Goal: Register for event/course

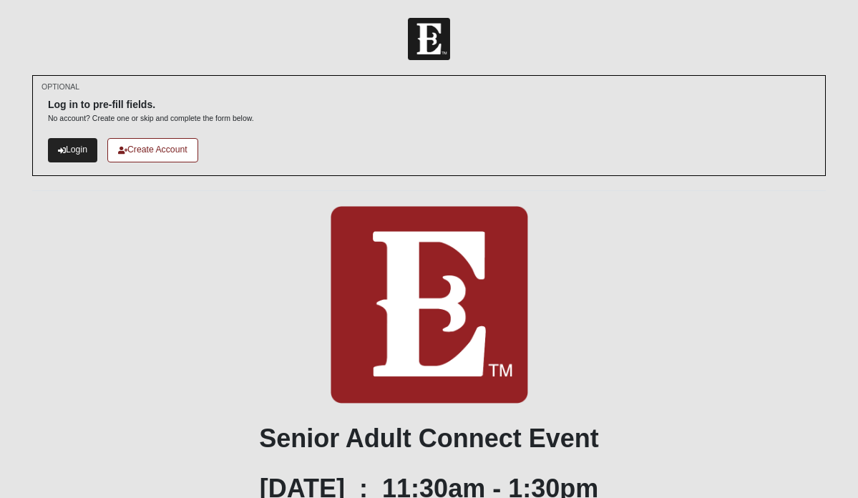
click at [71, 147] on link "Login" at bounding box center [72, 150] width 49 height 24
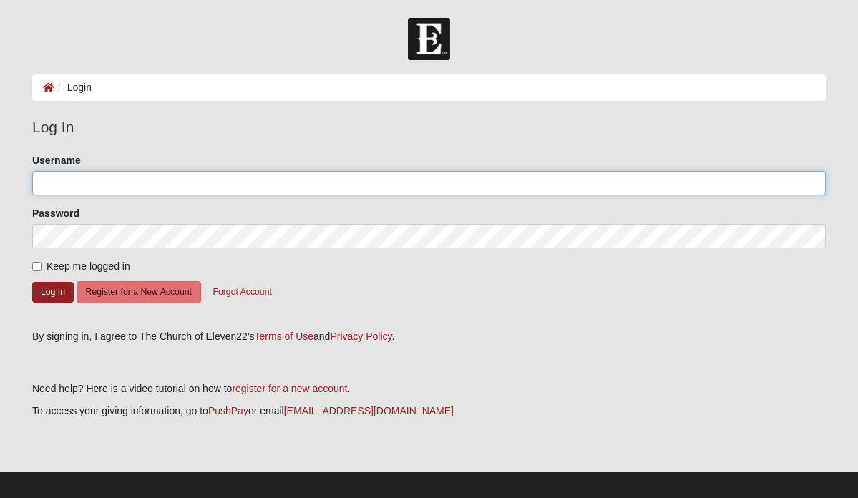
click at [76, 178] on input "Username" at bounding box center [429, 183] width 794 height 24
type input "jc171"
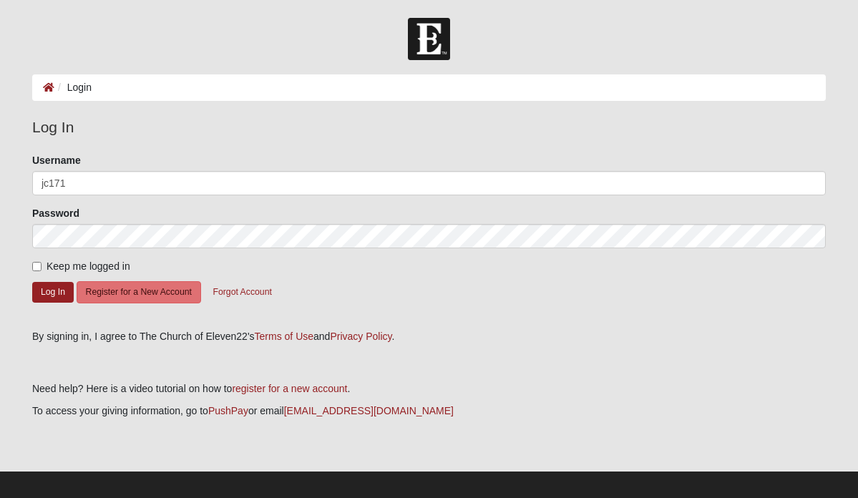
click at [36, 266] on input "Keep me logged in" at bounding box center [36, 266] width 9 height 9
checkbox input "true"
click at [45, 293] on button "Log In" at bounding box center [53, 292] width 42 height 21
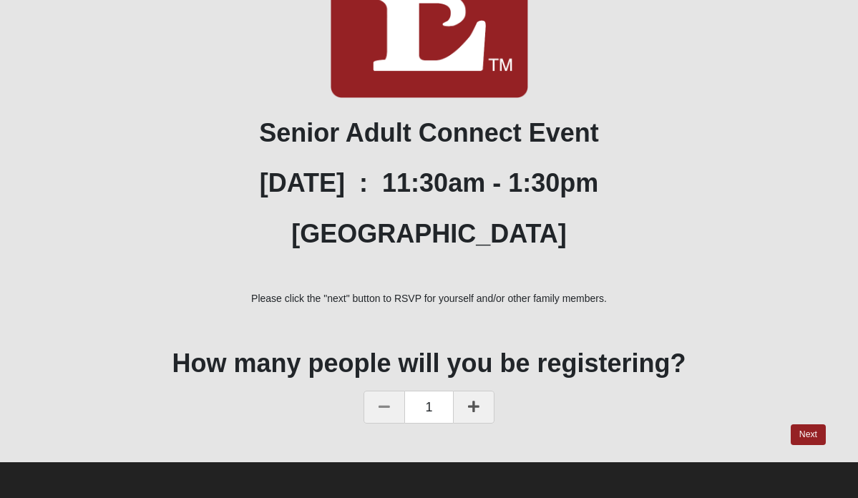
scroll to position [174, 0]
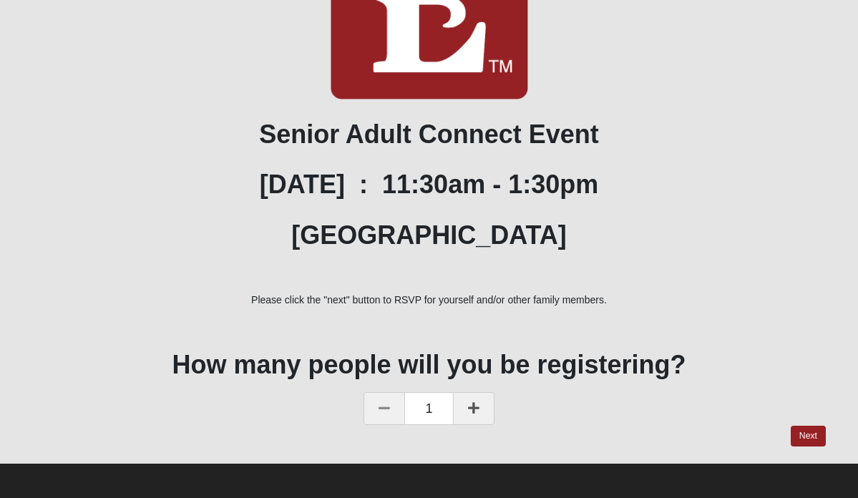
click at [470, 409] on icon at bounding box center [473, 408] width 11 height 13
click at [809, 435] on link "Next" at bounding box center [808, 436] width 35 height 21
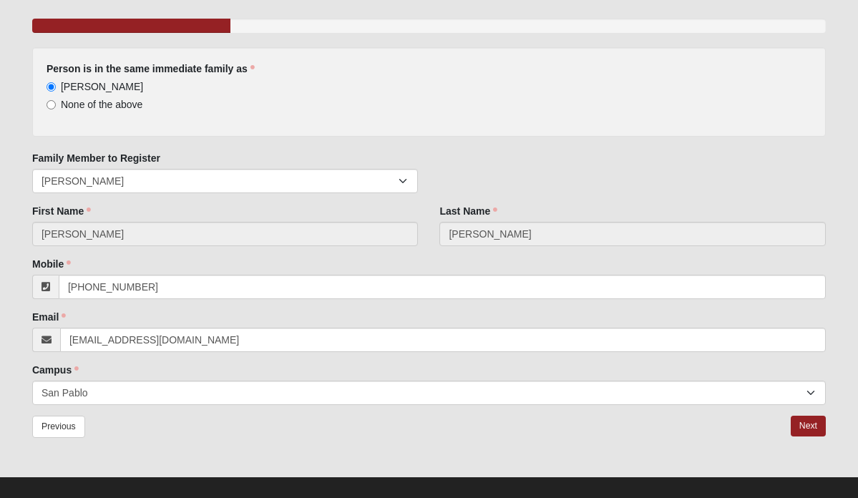
scroll to position [120, 0]
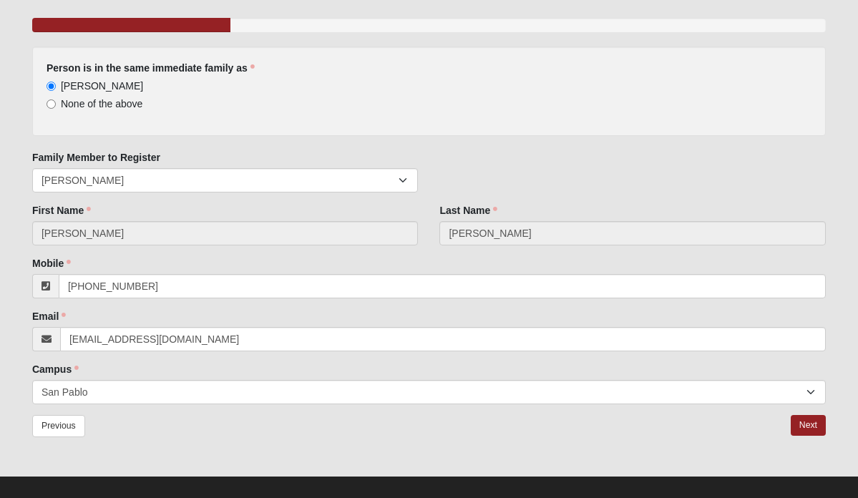
click at [79, 234] on input "[PERSON_NAME]" at bounding box center [225, 233] width 387 height 24
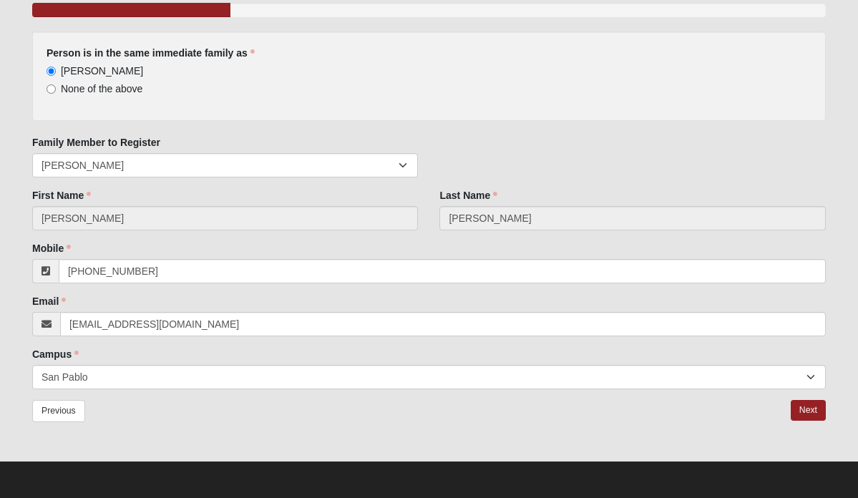
scroll to position [134, 0]
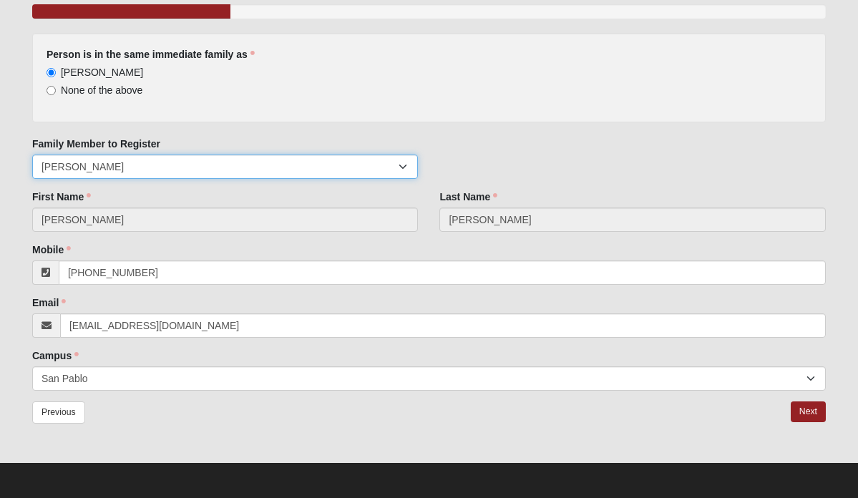
select select "80174"
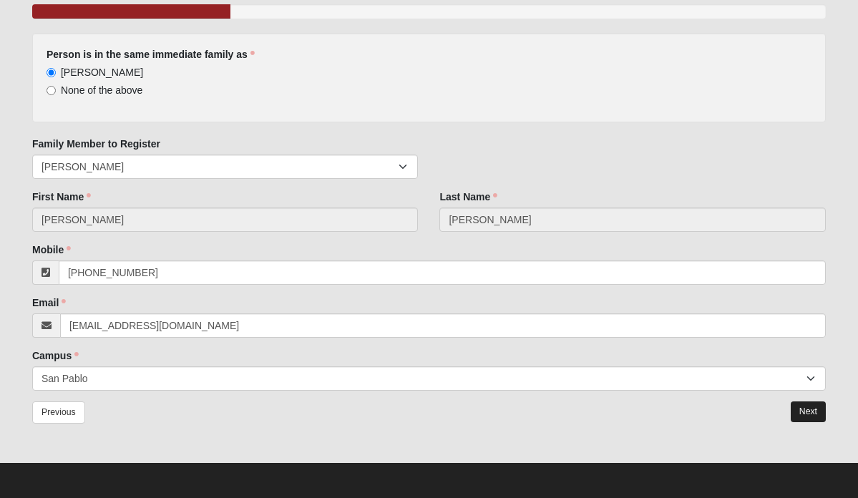
click at [812, 409] on link "Next" at bounding box center [808, 412] width 35 height 21
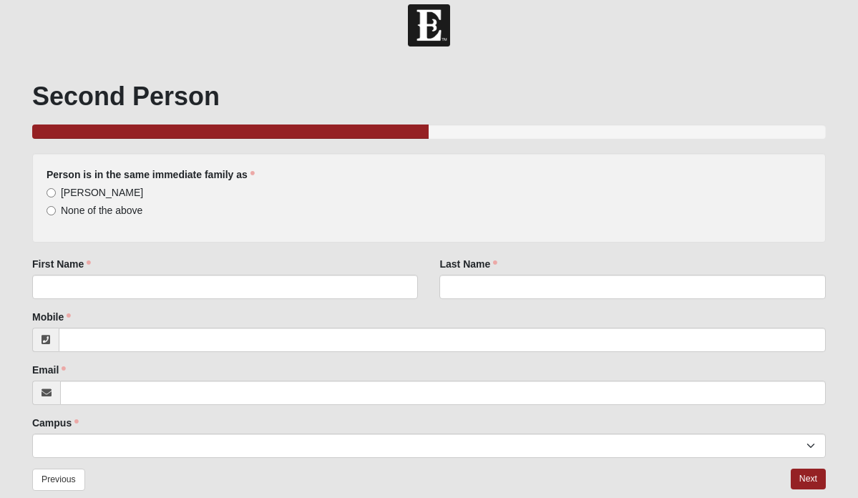
scroll to position [24, 0]
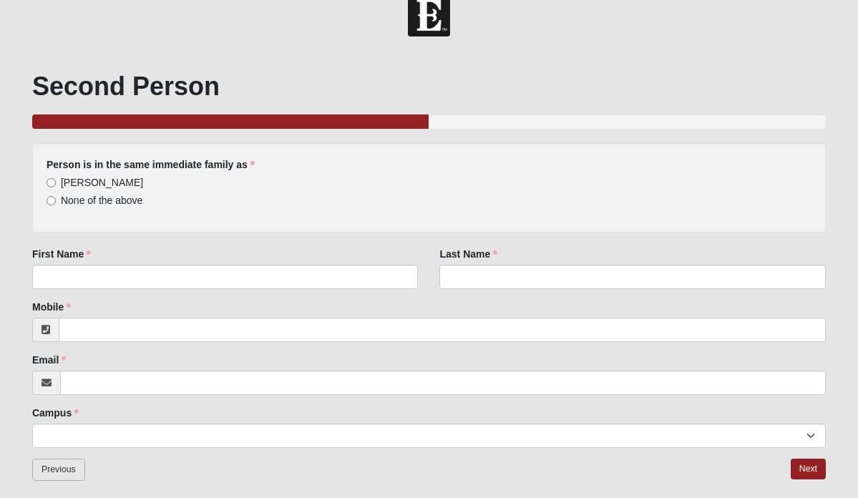
click at [57, 472] on link "Previous" at bounding box center [58, 470] width 53 height 22
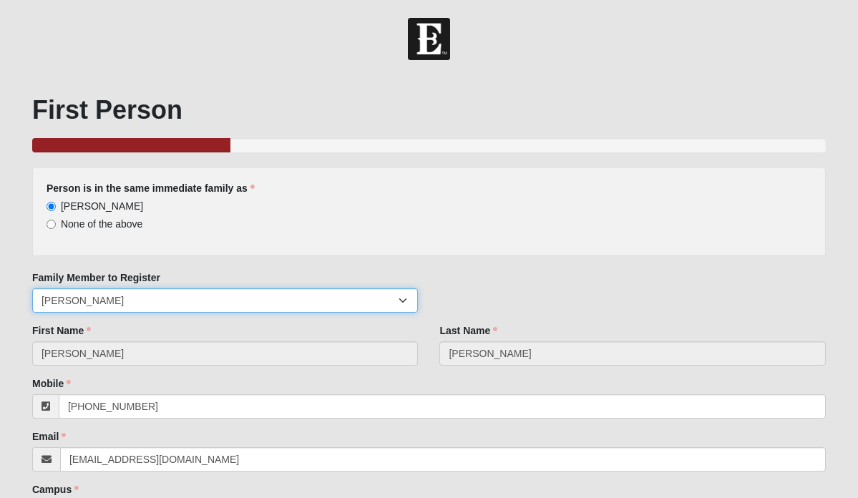
select select "80175"
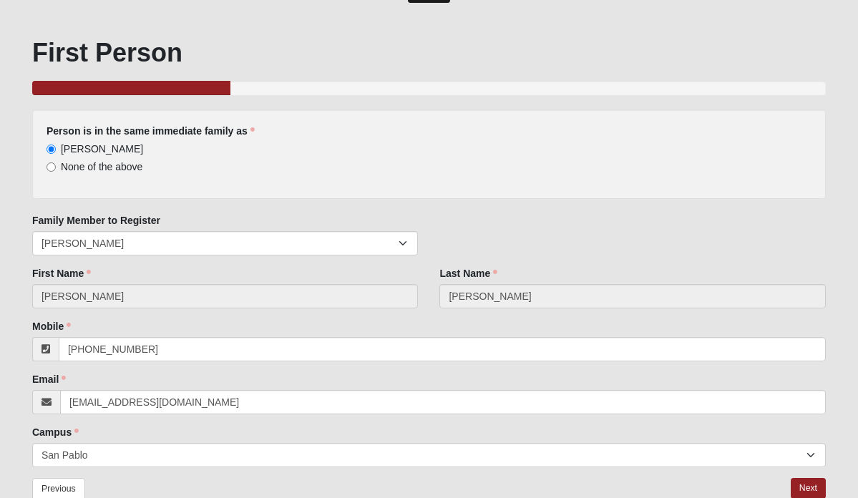
scroll to position [74, 0]
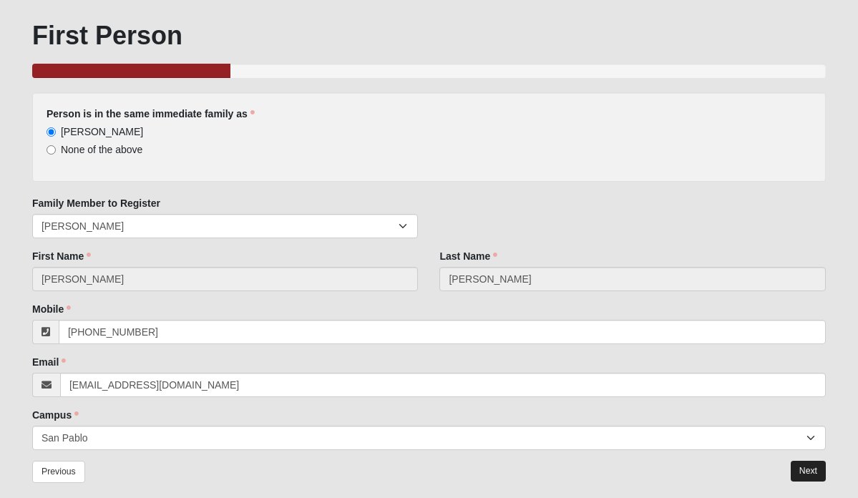
click at [805, 470] on link "Next" at bounding box center [808, 471] width 35 height 21
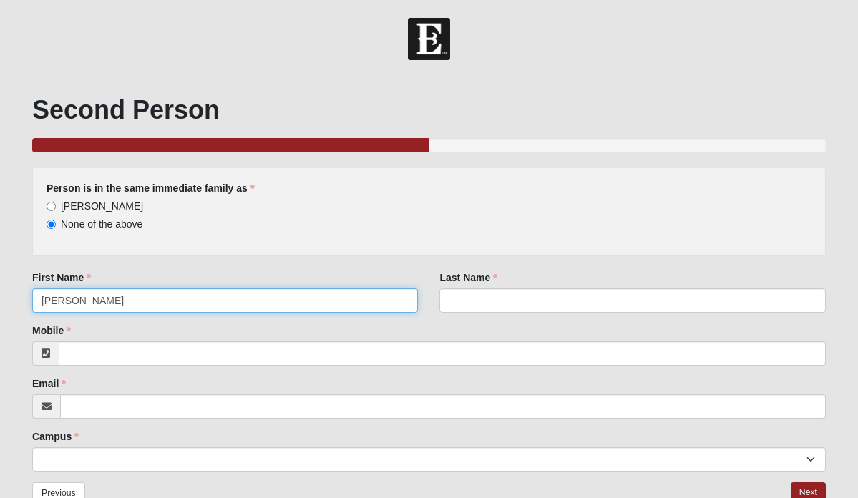
type input "[PERSON_NAME]"
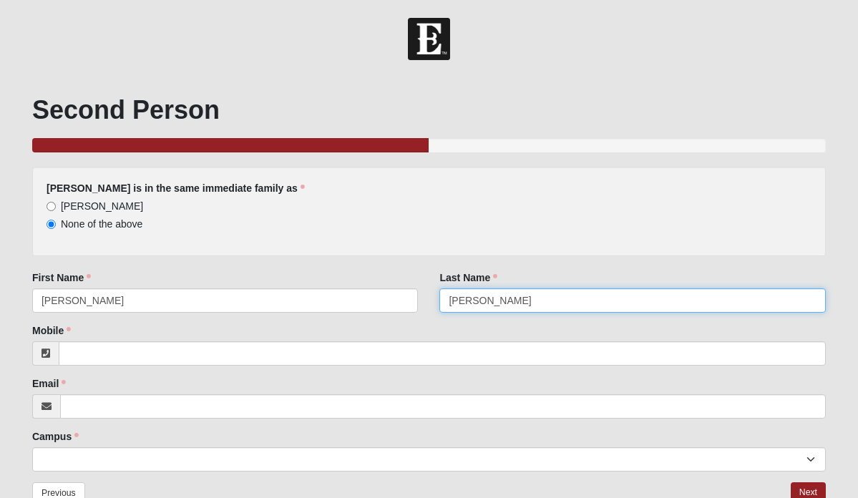
type input "[PERSON_NAME]"
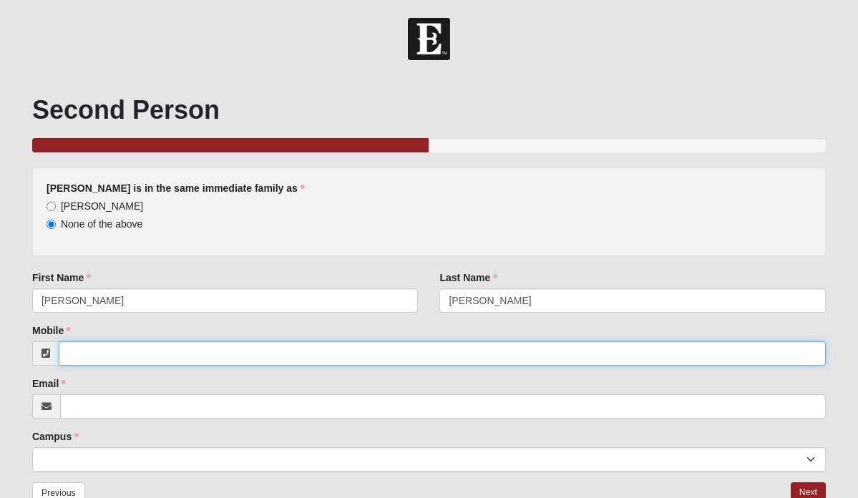
click at [87, 361] on input "Mobile" at bounding box center [442, 353] width 767 height 24
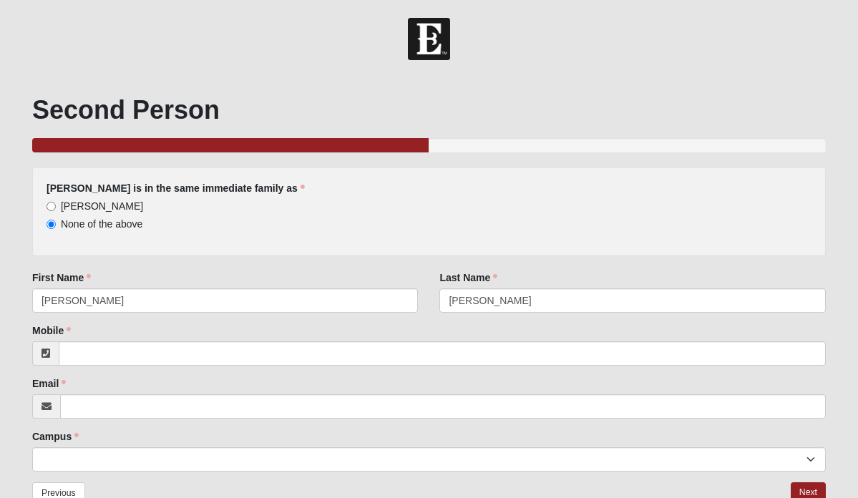
click at [50, 206] on input "[PERSON_NAME]" at bounding box center [51, 206] width 9 height 9
radio input "true"
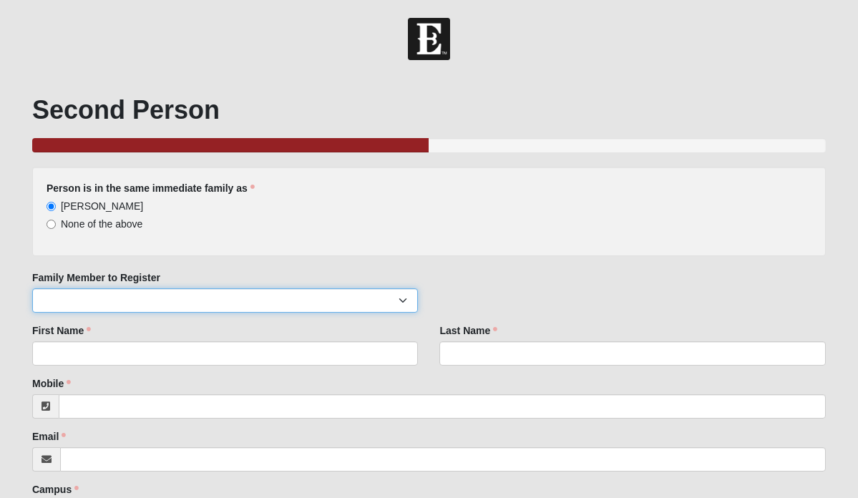
select select "80174"
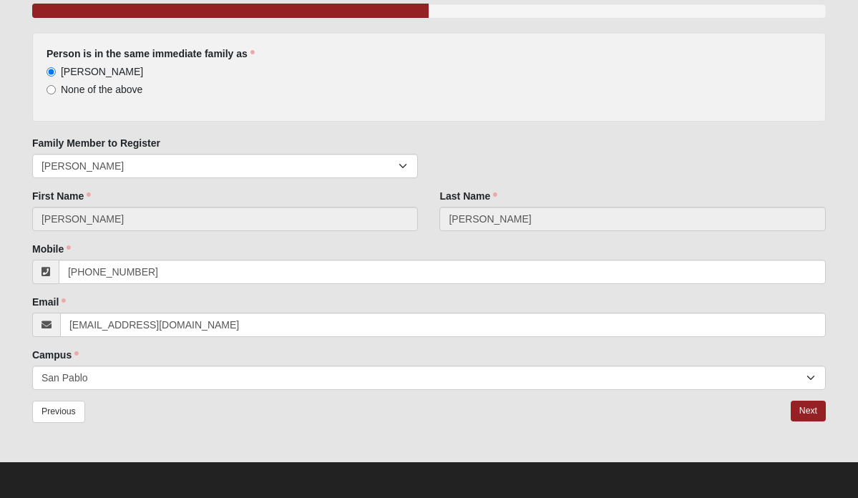
scroll to position [134, 0]
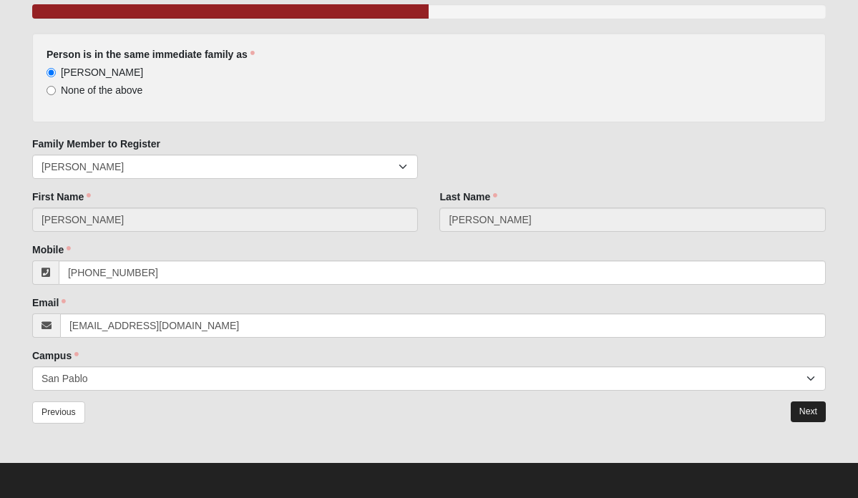
click at [806, 409] on link "Next" at bounding box center [808, 412] width 35 height 21
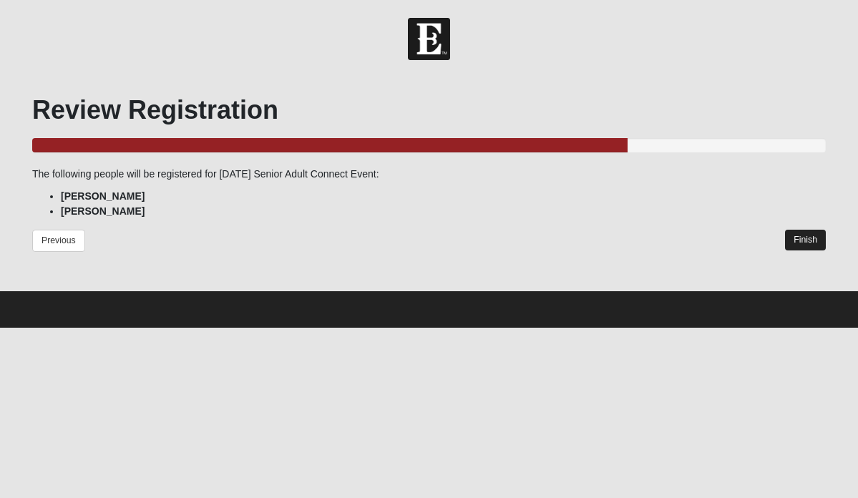
click at [807, 233] on link "Finish" at bounding box center [805, 240] width 41 height 21
